Goal: Task Accomplishment & Management: Manage account settings

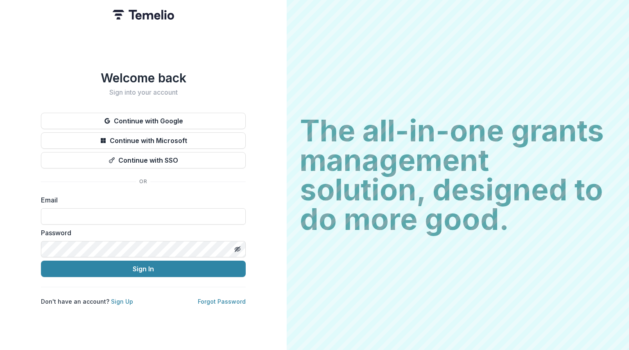
click at [113, 198] on label "Email" at bounding box center [141, 200] width 200 height 10
click at [92, 217] on input at bounding box center [143, 216] width 205 height 16
click at [149, 213] on input "**********" at bounding box center [143, 216] width 205 height 16
type input "*"
click at [126, 216] on input at bounding box center [143, 216] width 205 height 16
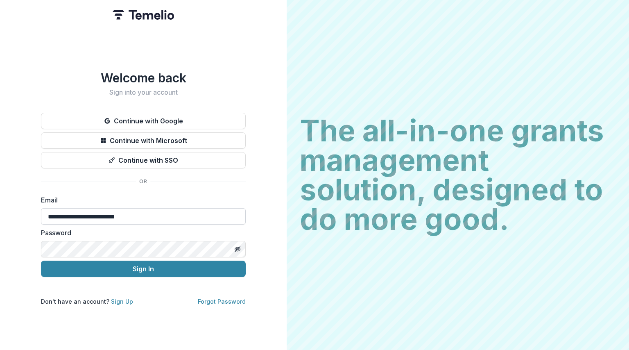
type input "**********"
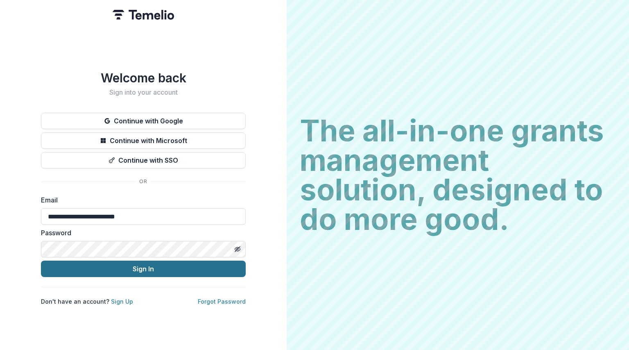
click at [151, 270] on button "Sign In" at bounding box center [143, 269] width 205 height 16
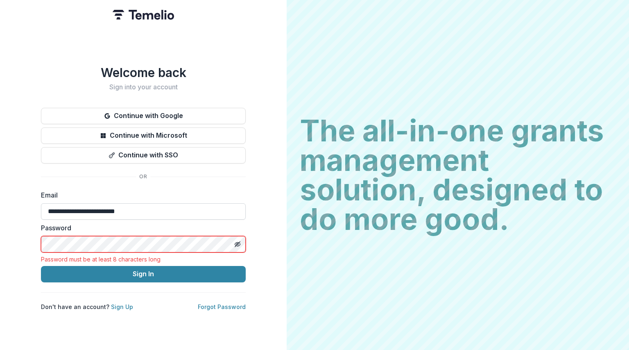
drag, startPoint x: 147, startPoint y: 209, endPoint x: 3, endPoint y: 215, distance: 144.3
click at [41, 215] on input "**********" at bounding box center [143, 211] width 205 height 16
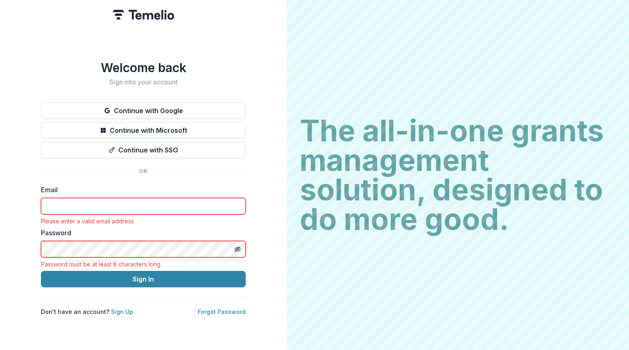
click at [68, 206] on input at bounding box center [143, 206] width 205 height 16
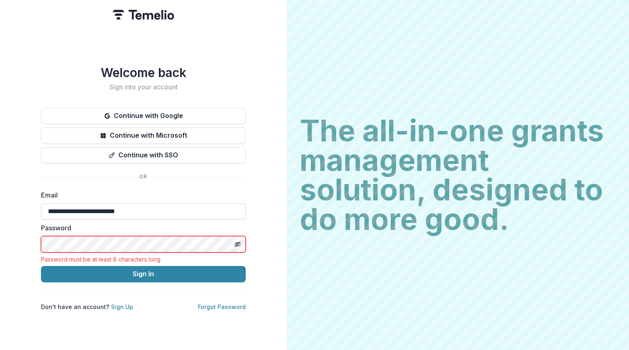
type input "**********"
click at [41, 266] on button "Sign In" at bounding box center [143, 274] width 205 height 16
drag, startPoint x: 152, startPoint y: 209, endPoint x: 29, endPoint y: 209, distance: 123.3
click at [41, 209] on input "**********" at bounding box center [143, 211] width 205 height 16
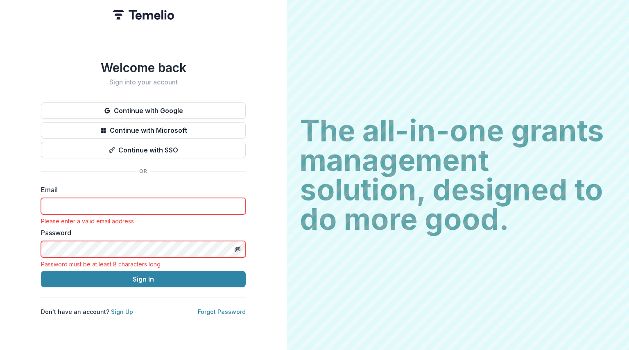
click at [59, 198] on input at bounding box center [143, 206] width 205 height 16
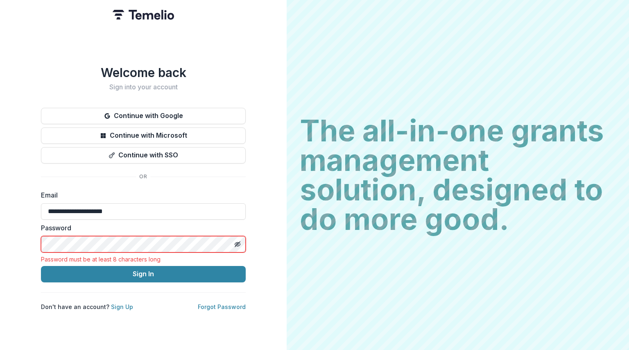
type input "**********"
click at [41, 266] on button "Sign In" at bounding box center [143, 274] width 205 height 16
drag, startPoint x: 151, startPoint y: 213, endPoint x: 5, endPoint y: 222, distance: 146.1
click at [41, 220] on input "**********" at bounding box center [143, 211] width 205 height 16
type input "**********"
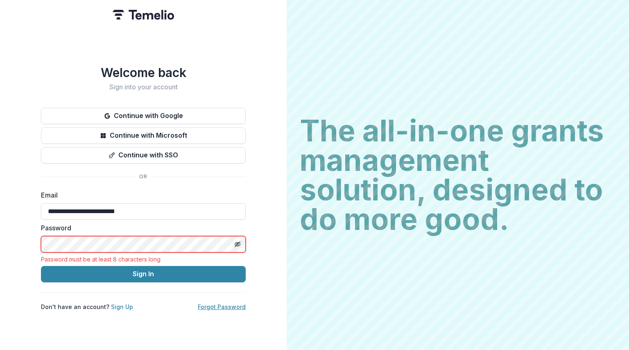
click at [206, 303] on link "Forgot Password" at bounding box center [222, 306] width 48 height 7
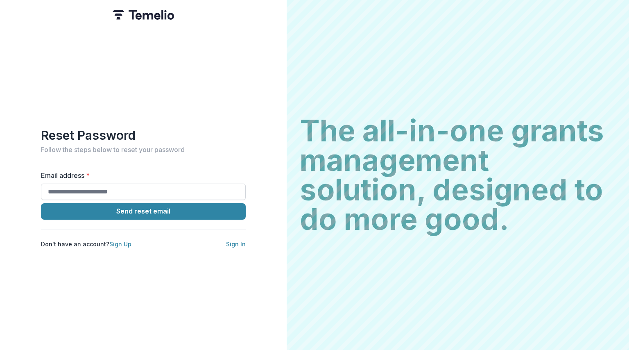
click at [152, 188] on input "Email address *" at bounding box center [143, 192] width 205 height 16
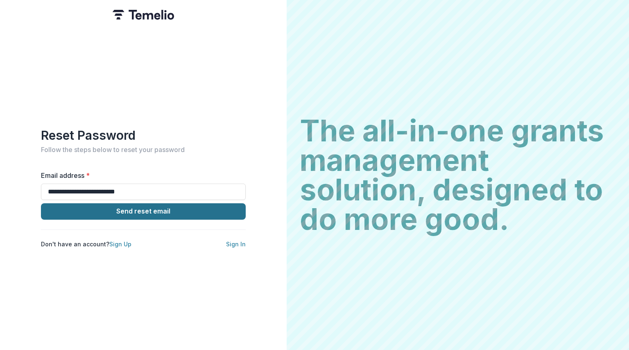
type input "**********"
click at [147, 212] on button "Send reset email" at bounding box center [143, 211] width 205 height 16
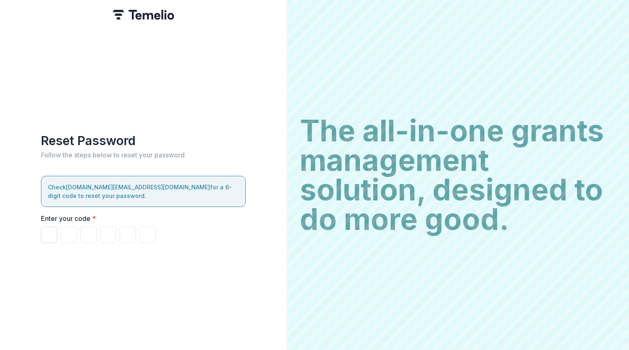
click at [50, 233] on input "Please enter your pin code" at bounding box center [49, 235] width 16 height 16
type input "*"
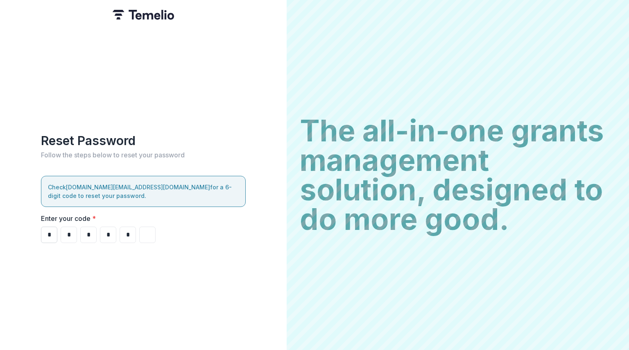
type input "*"
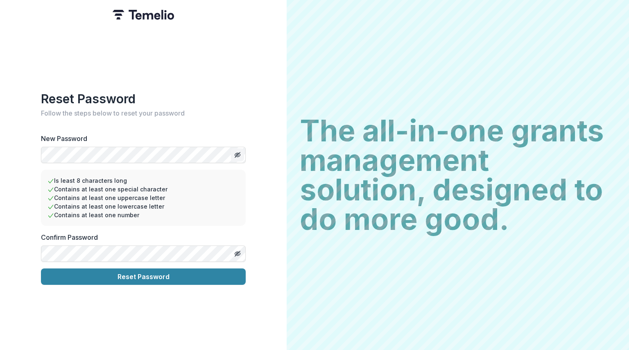
click at [234, 152] on button "Toggle password visibility" at bounding box center [237, 154] width 13 height 13
click at [237, 250] on icon "Toggle password visibility" at bounding box center [237, 253] width 7 height 7
click at [154, 277] on button "Reset Password" at bounding box center [143, 276] width 205 height 16
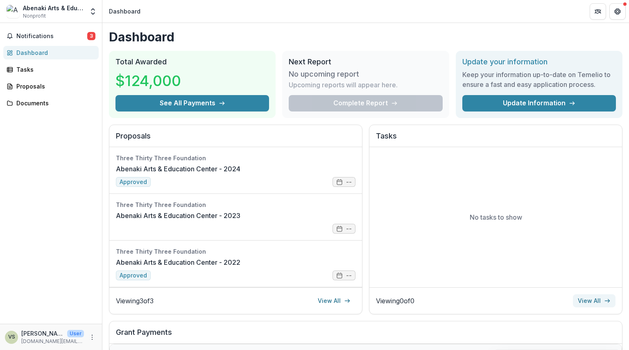
click at [592, 299] on link "View All" at bounding box center [594, 300] width 43 height 13
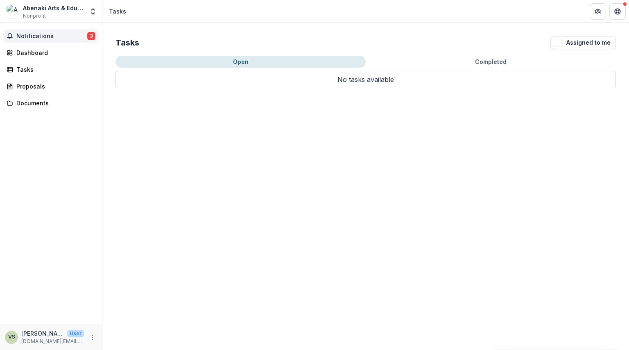
click at [37, 36] on span "Notifications" at bounding box center [51, 36] width 71 height 7
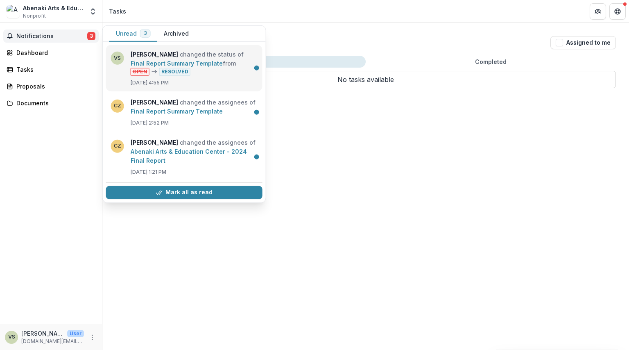
click at [194, 62] on link "Final Report Summary Template" at bounding box center [177, 63] width 92 height 7
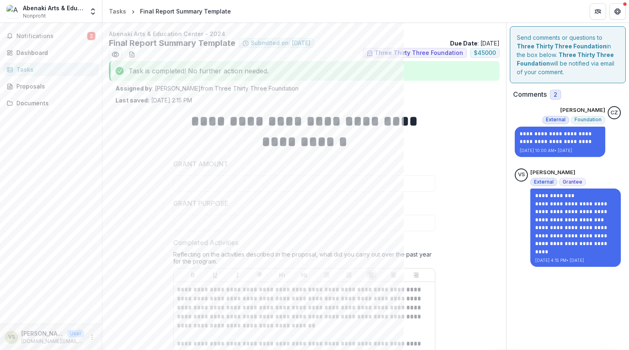
click at [28, 8] on div "Abenaki Arts & Education Center" at bounding box center [53, 8] width 61 height 9
click at [115, 10] on div "Tasks" at bounding box center [117, 11] width 17 height 9
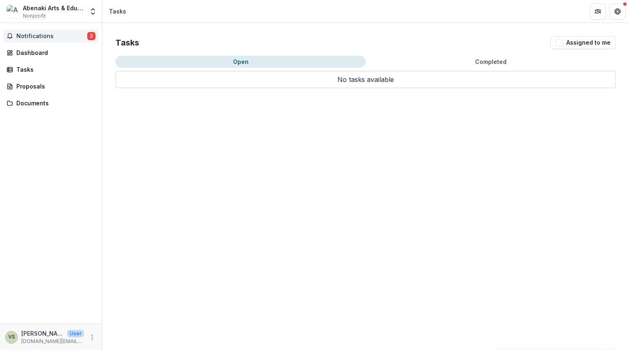
click at [40, 35] on span "Notifications" at bounding box center [51, 36] width 71 height 7
click at [37, 53] on div "Dashboard" at bounding box center [54, 52] width 76 height 9
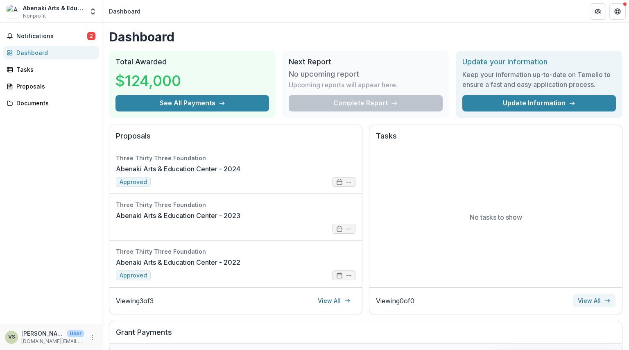
click at [600, 302] on link "View All" at bounding box center [594, 300] width 43 height 13
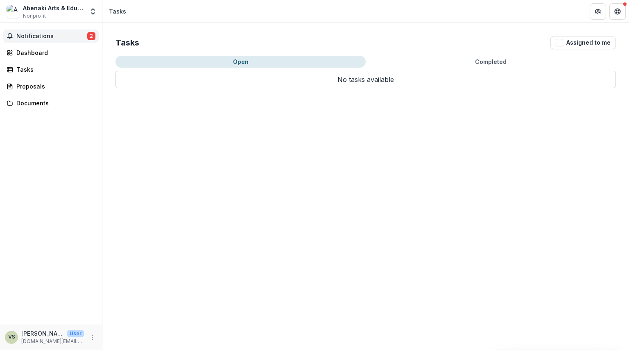
click at [43, 38] on span "Notifications" at bounding box center [51, 36] width 71 height 7
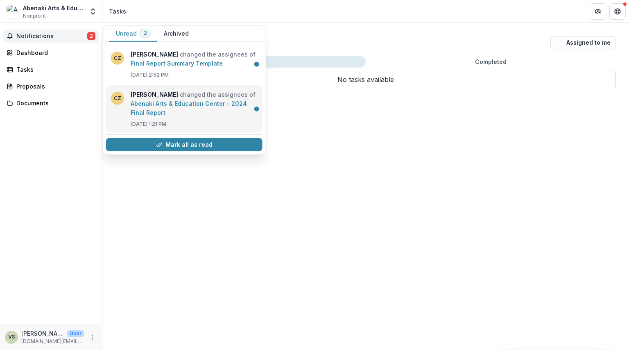
click at [217, 100] on link "Abenaki Arts & Education Center - 2024 Final Report" at bounding box center [189, 108] width 116 height 16
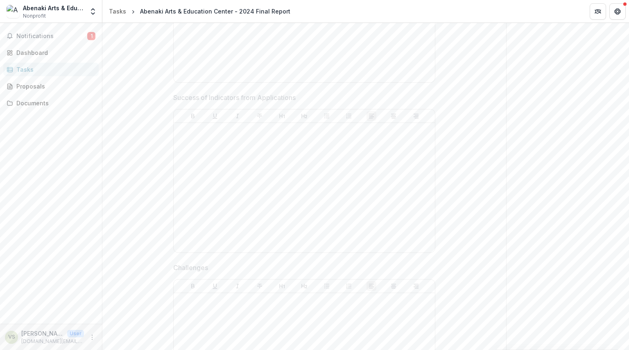
scroll to position [159, 0]
click at [34, 40] on button "Notifications 1" at bounding box center [50, 35] width 95 height 13
click at [336, 166] on div at bounding box center [304, 197] width 255 height 123
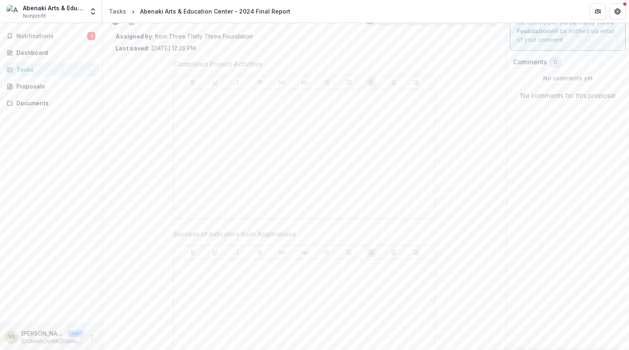
scroll to position [0, 0]
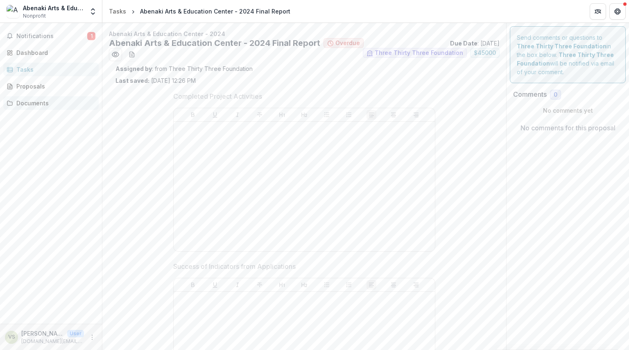
click at [34, 100] on div "Documents" at bounding box center [54, 103] width 76 height 9
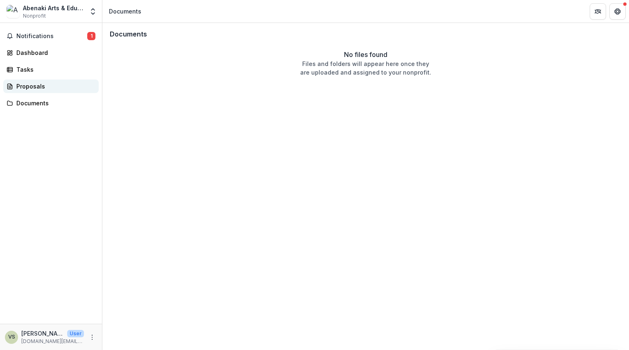
click at [36, 84] on div "Proposals" at bounding box center [54, 86] width 76 height 9
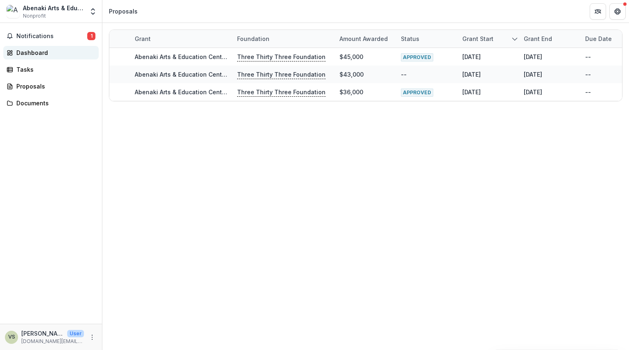
click at [33, 54] on div "Dashboard" at bounding box center [54, 52] width 76 height 9
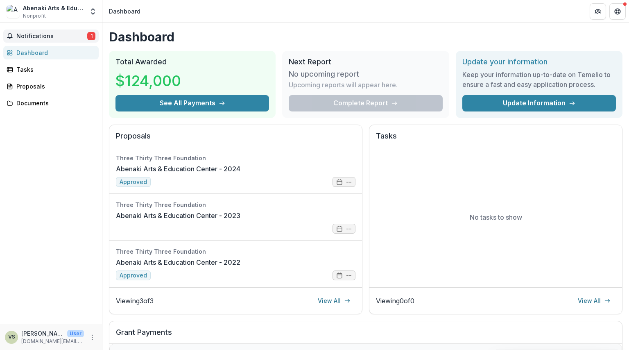
click at [39, 37] on span "Notifications" at bounding box center [51, 36] width 71 height 7
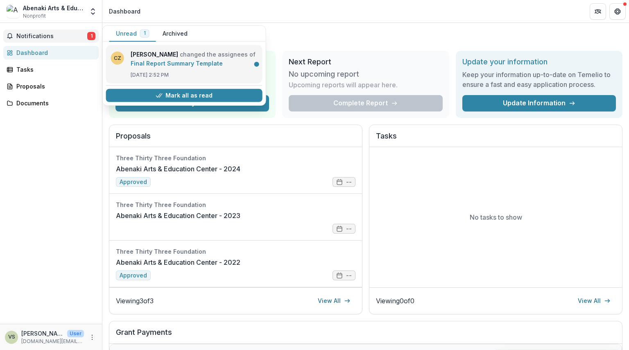
click at [170, 63] on link "Final Report Summary Template" at bounding box center [177, 63] width 92 height 7
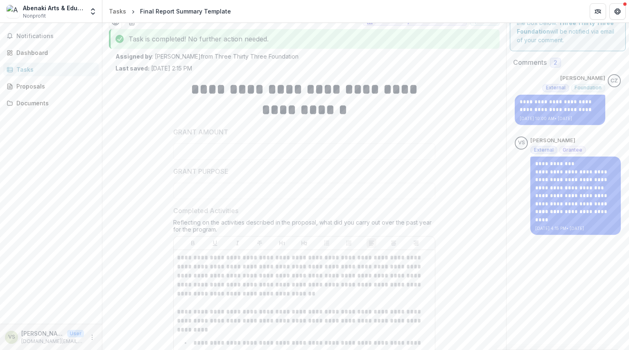
scroll to position [32, 0]
